Goal: Book appointment/travel/reservation

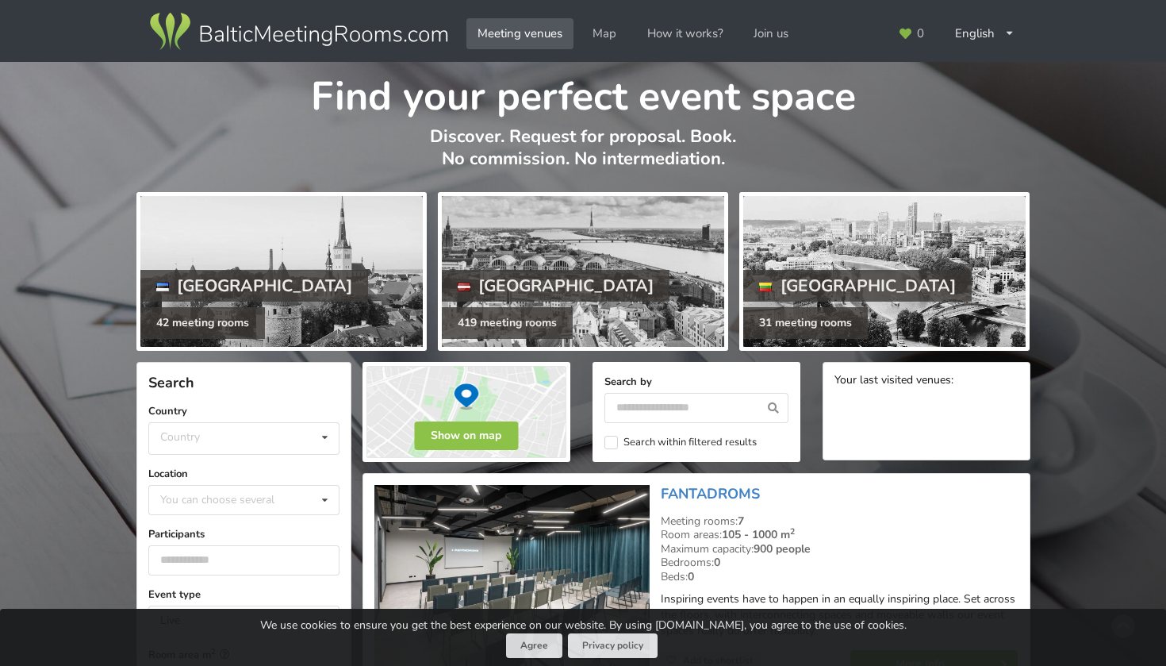
click at [839, 115] on h1 "Find your perfect event space" at bounding box center [583, 92] width 894 height 60
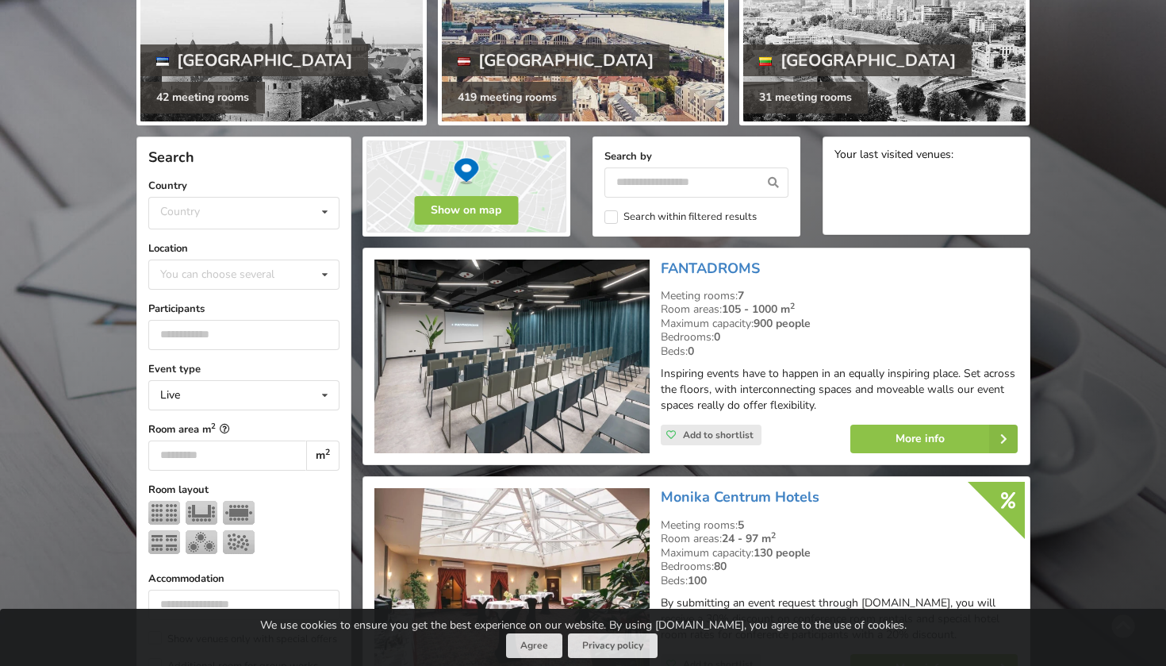
click at [697, 16] on div at bounding box center [583, 46] width 282 height 151
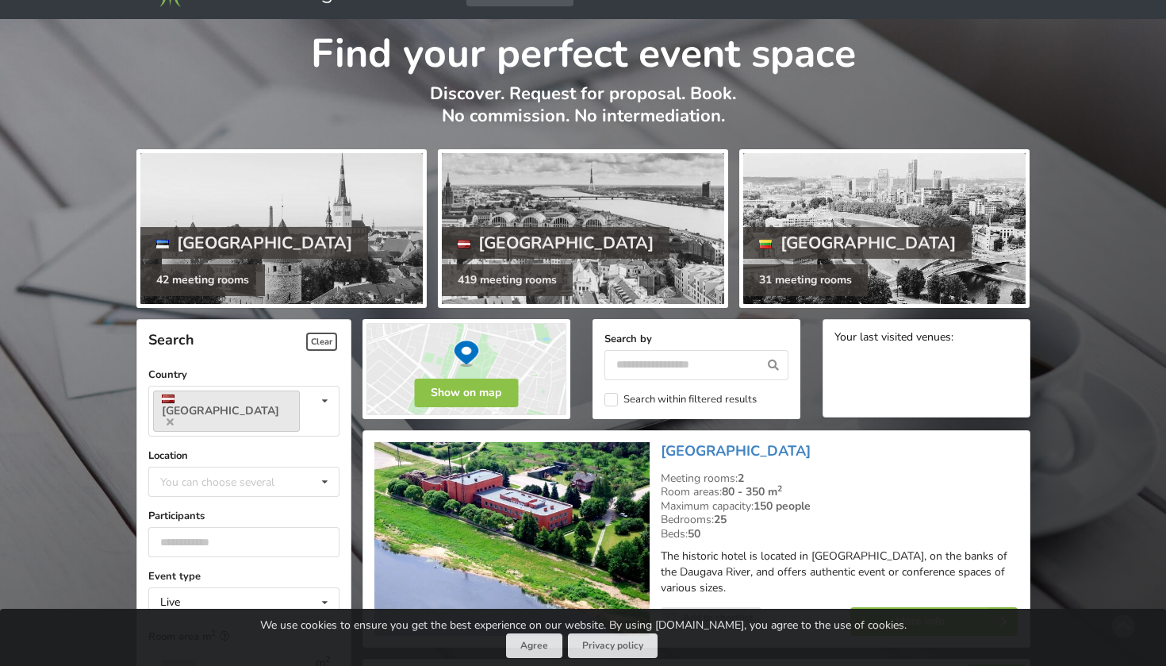
scroll to position [54, 0]
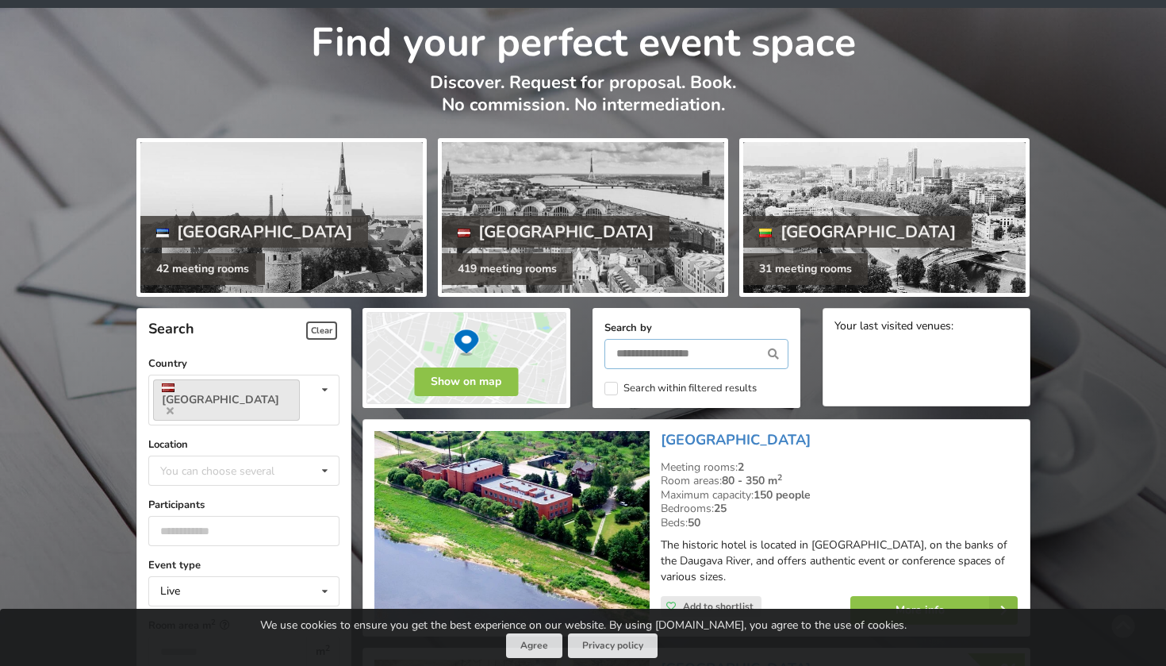
click at [670, 353] on input "text" at bounding box center [697, 354] width 184 height 30
type input "*****"
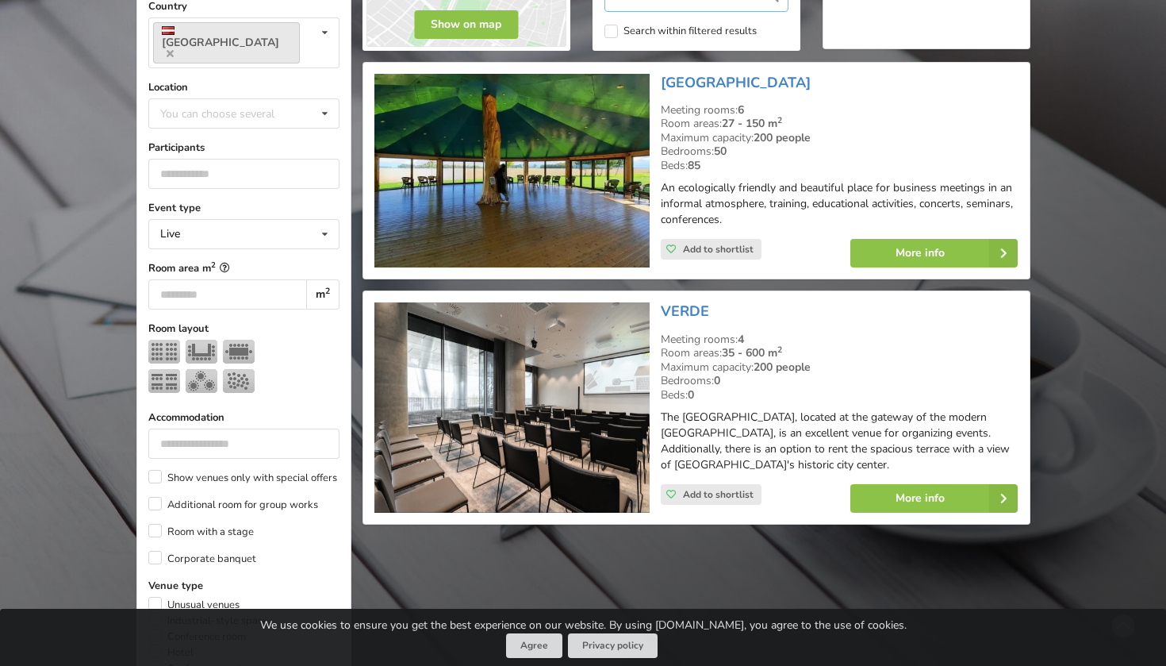
scroll to position [447, 0]
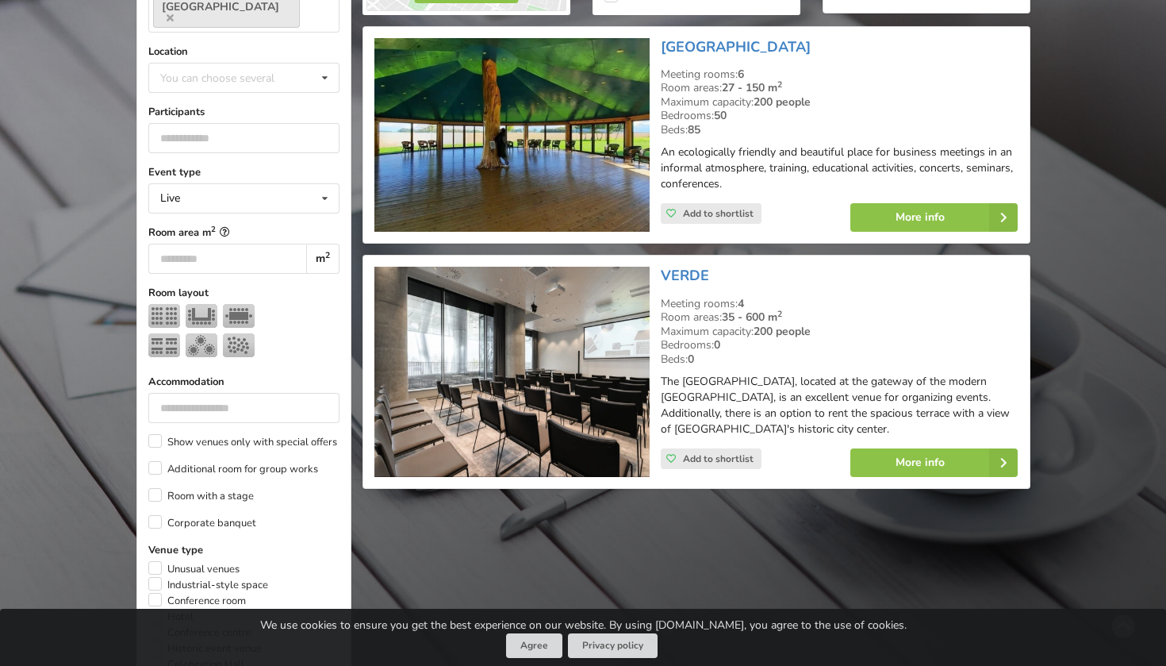
click at [546, 374] on img at bounding box center [512, 372] width 275 height 210
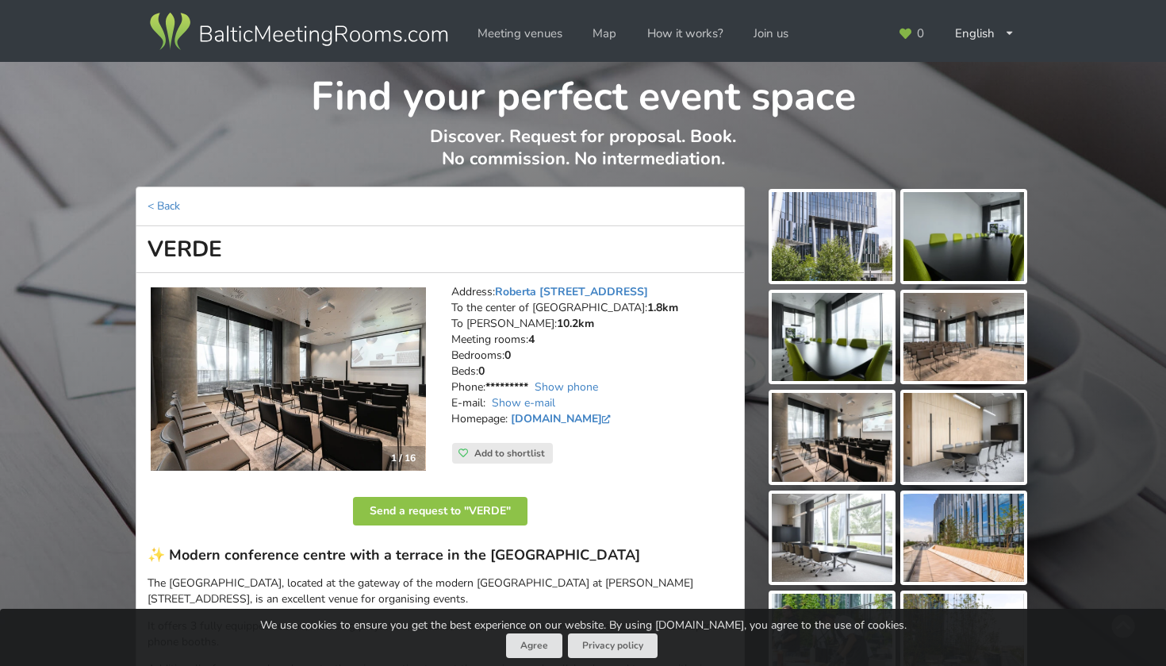
click at [839, 365] on img at bounding box center [832, 337] width 121 height 89
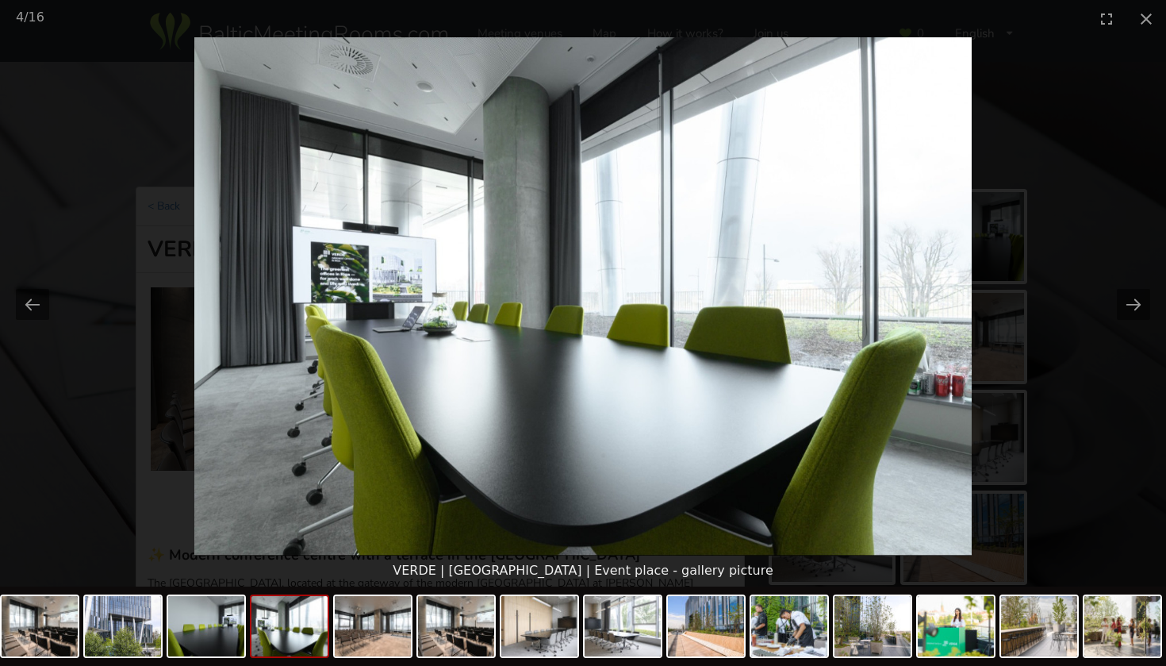
click at [971, 427] on picture at bounding box center [583, 296] width 1166 height 518
click at [1145, 36] on button "Close gallery" at bounding box center [1147, 18] width 40 height 37
